Goal: Information Seeking & Learning: Find specific fact

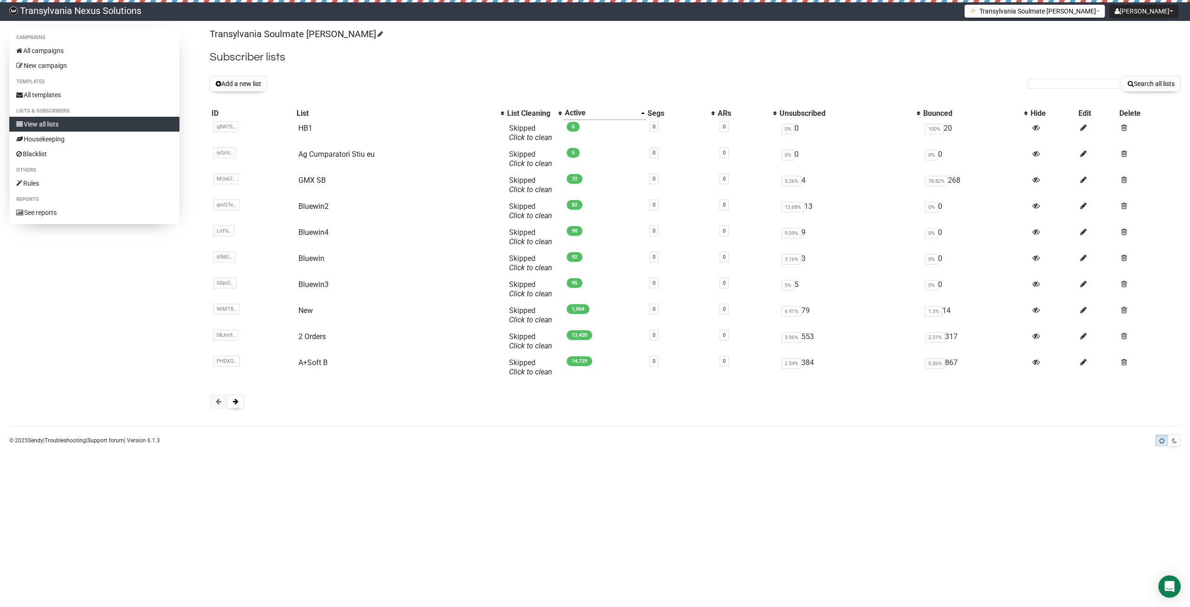
click at [1063, 92] on div "Transylvania Soulmate Decoder Subscriber lists Add a new list Search all lists …" at bounding box center [695, 223] width 971 height 390
paste input "kuhn76@gmx.de"
type input "kuhn76@gmx.de"
click at [1156, 84] on button "Search all lists" at bounding box center [1151, 84] width 59 height 16
click at [1079, 93] on div "Transylvania Soulmate Decoder Subscriber lists Add a new list Search all lists …" at bounding box center [695, 223] width 971 height 390
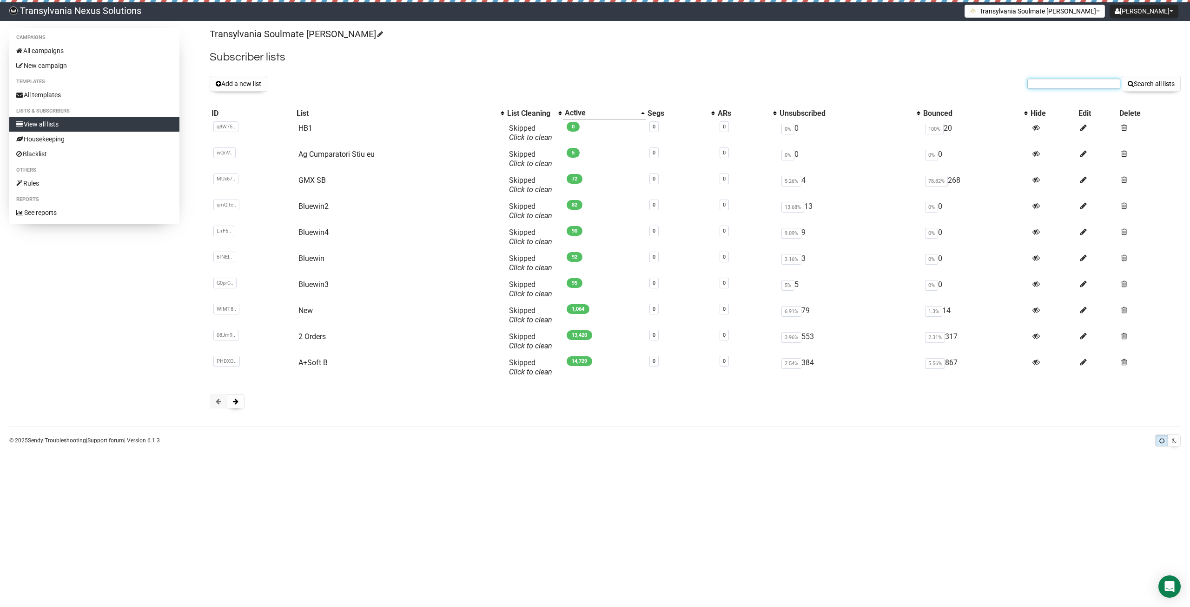
click at [1058, 83] on input "text" at bounding box center [1074, 84] width 93 height 10
paste input "n.julie76@gmail.com"
type input "n.julie76@gmail.com"
click at [1164, 83] on button "Search all lists" at bounding box center [1151, 84] width 59 height 16
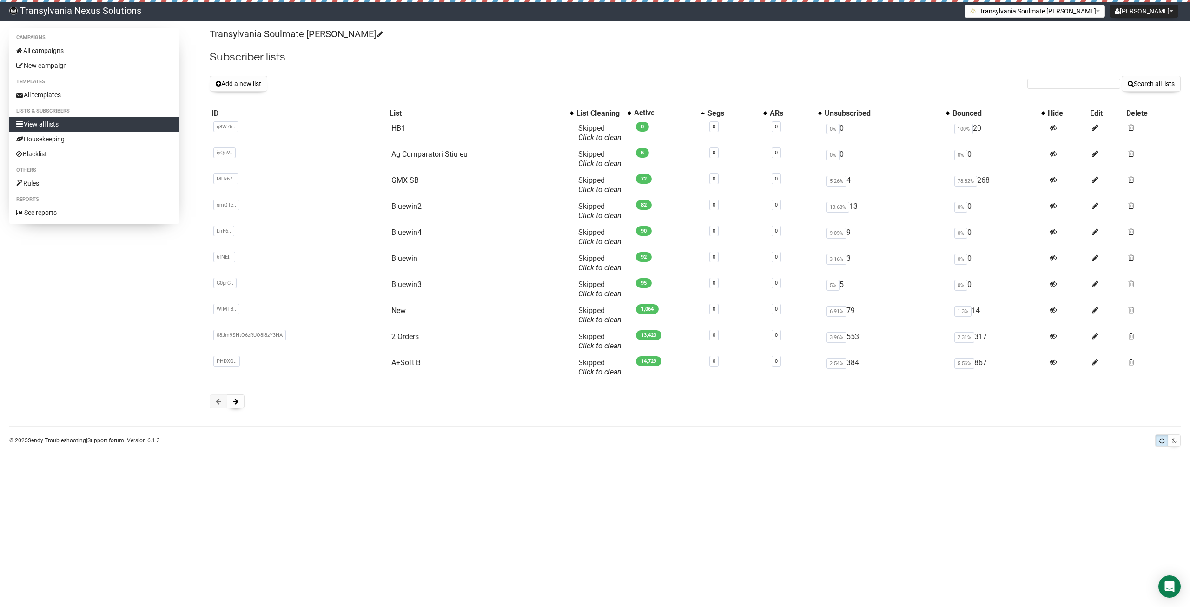
drag, startPoint x: 1033, startPoint y: 91, endPoint x: 1035, endPoint y: 86, distance: 5.6
click at [1033, 89] on form "Search all lists" at bounding box center [1104, 84] width 153 height 16
click at [1035, 86] on input "text" at bounding box center [1074, 84] width 93 height 10
paste input "[EMAIL_ADDRESS][DOMAIN_NAME]"
type input "[EMAIL_ADDRESS][DOMAIN_NAME]"
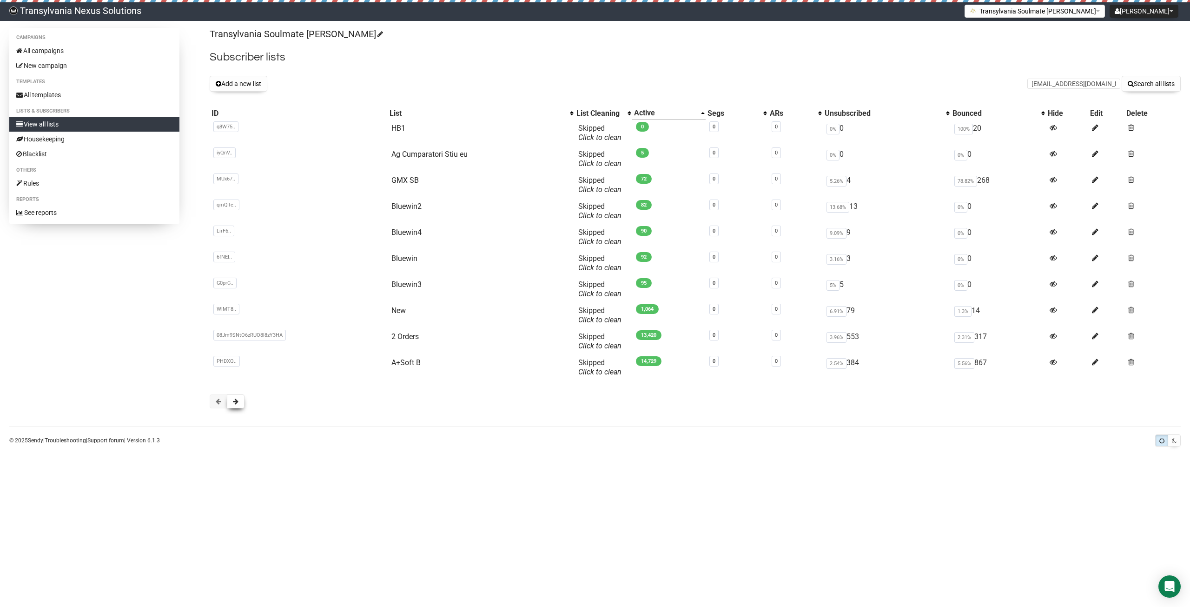
click at [240, 402] on button at bounding box center [236, 401] width 18 height 14
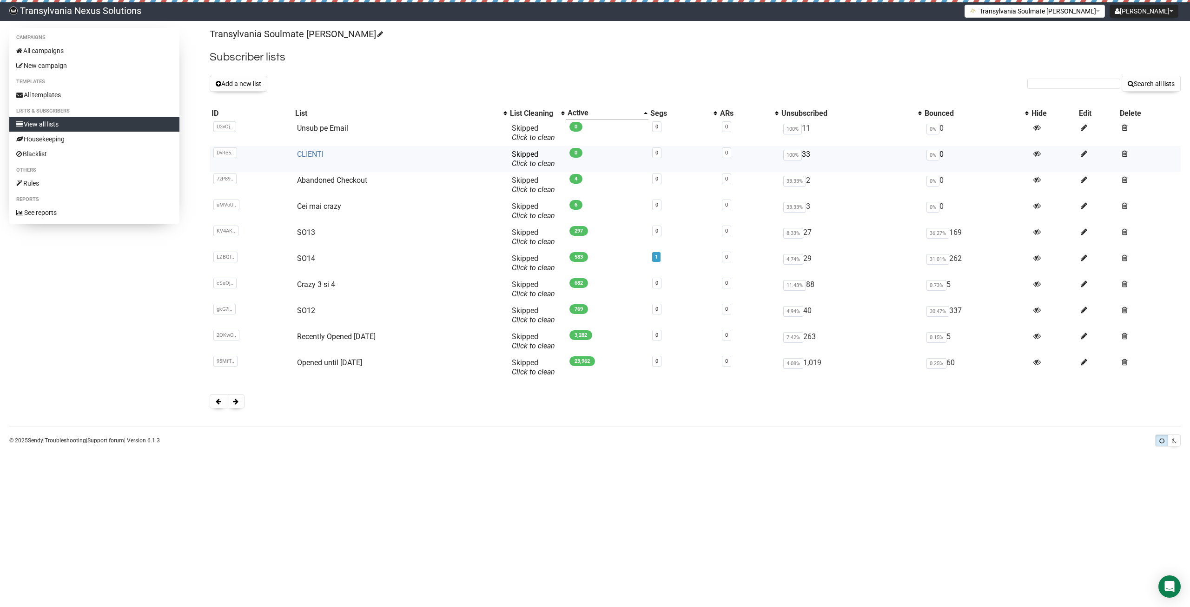
click at [311, 158] on link "CLIENTI" at bounding box center [310, 154] width 27 height 9
click at [1067, 84] on input "text" at bounding box center [1074, 84] width 93 height 10
paste input "n.julie76@gmail.com"
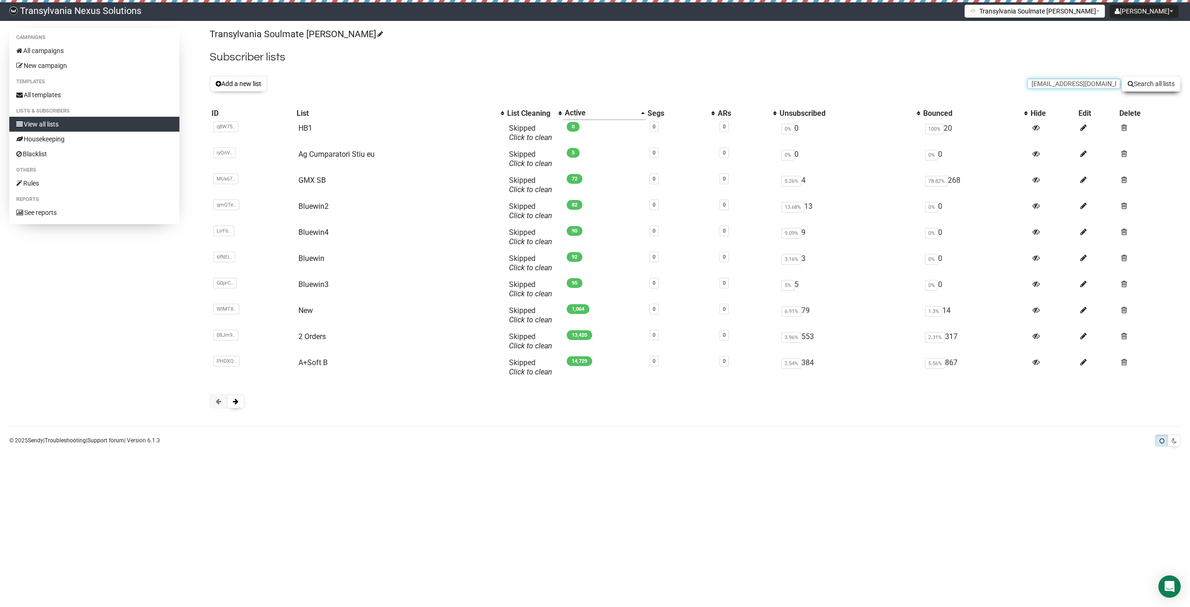
type input "n.julie76@gmail.com"
click at [1174, 86] on button "Search all lists" at bounding box center [1151, 84] width 59 height 16
